Goal: Check status: Check status

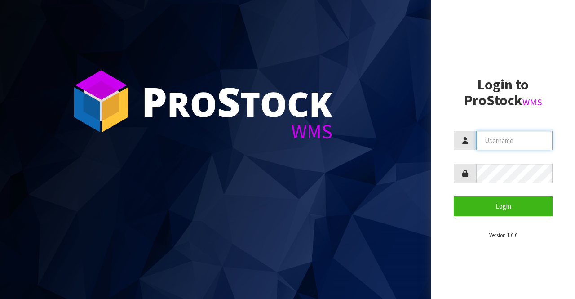
click at [479, 140] on input "text" at bounding box center [514, 140] width 76 height 19
type input "BIGGAME"
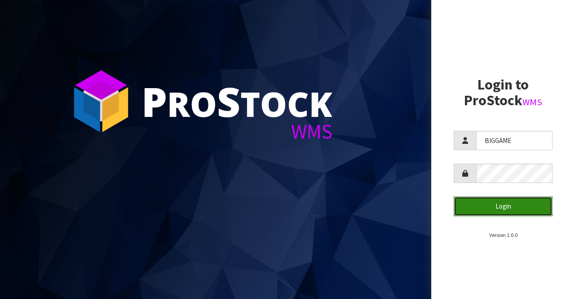
click at [502, 205] on button "Login" at bounding box center [503, 205] width 99 height 19
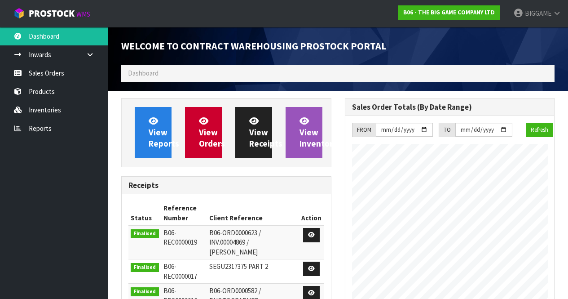
scroll to position [502, 223]
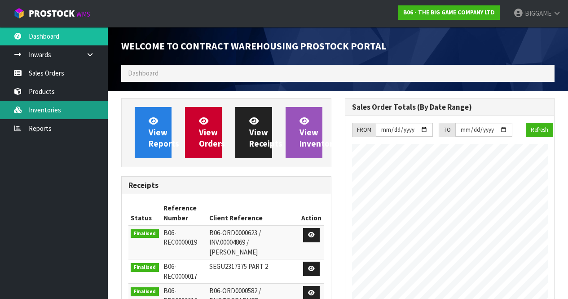
click at [57, 105] on link "Inventories" at bounding box center [54, 110] width 108 height 18
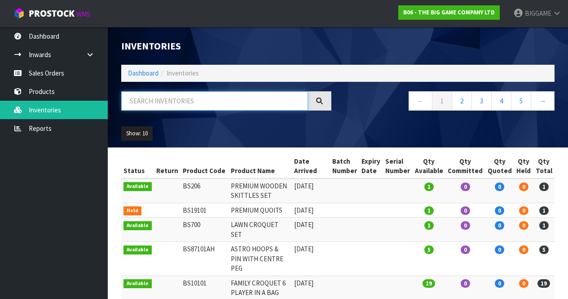
click at [151, 102] on input "text" at bounding box center [214, 100] width 187 height 19
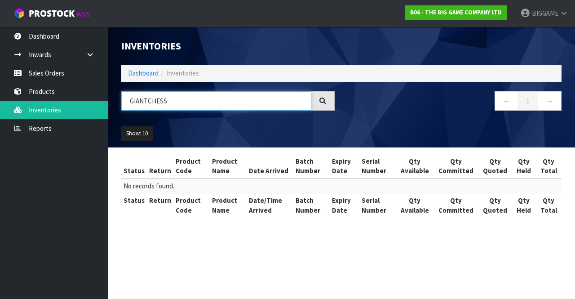
click at [148, 99] on input "GIANTCHESS" at bounding box center [216, 100] width 190 height 19
type input "GIANT CHESS"
